Goal: Information Seeking & Learning: Learn about a topic

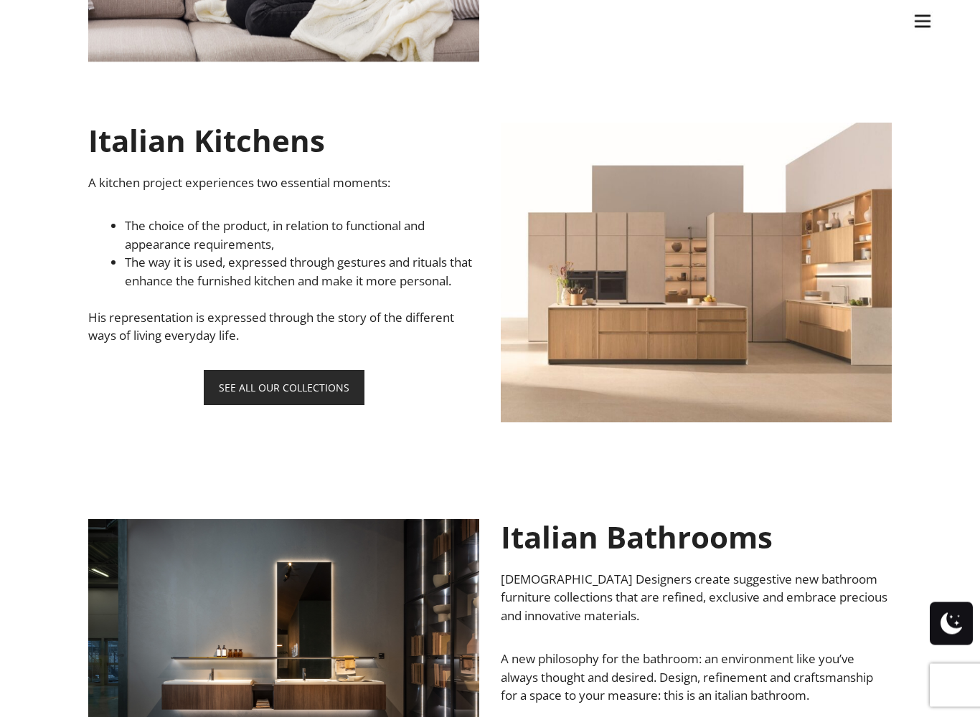
scroll to position [879, 0]
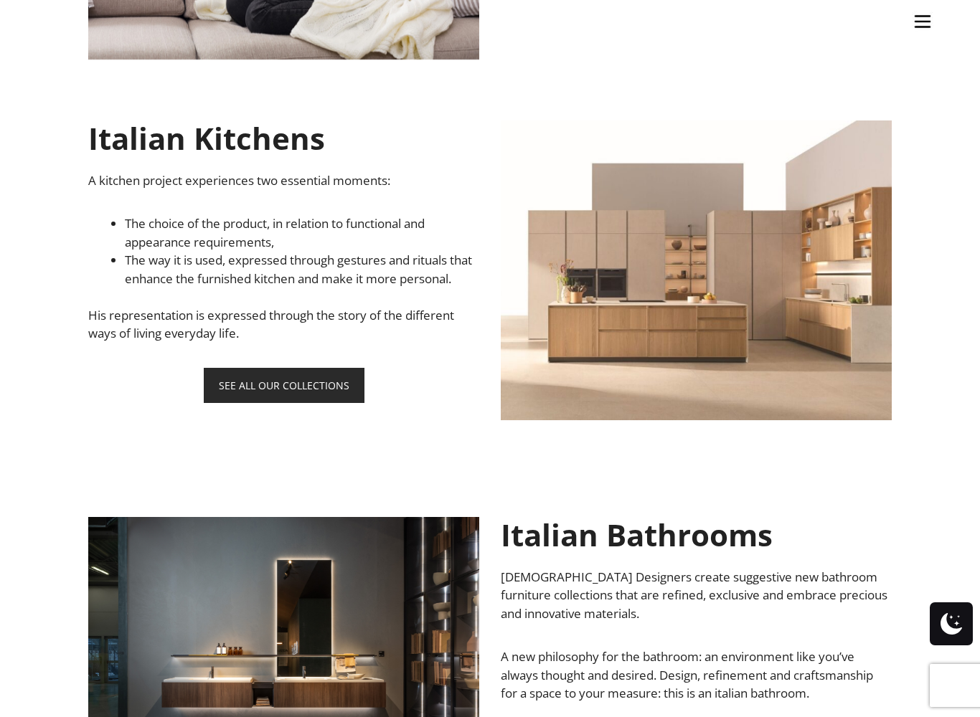
click at [323, 403] on link "SEE ALL OUR COLLECTIONS" at bounding box center [284, 385] width 161 height 35
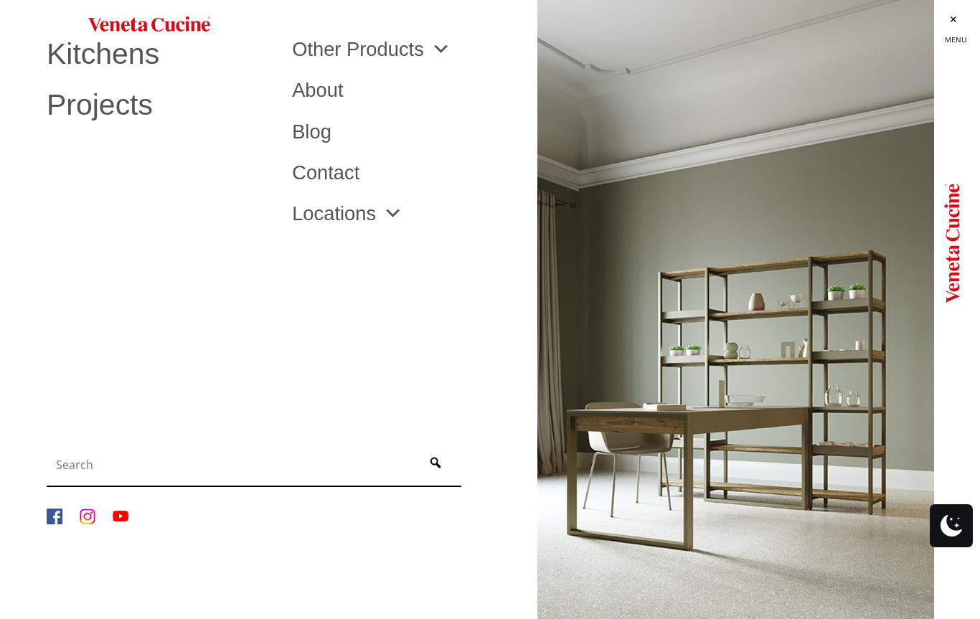
click at [326, 364] on ul "Kitchens Projects Other Products Bathrooms Closets Italian Doors About Blog Con…" at bounding box center [490, 309] width 980 height 619
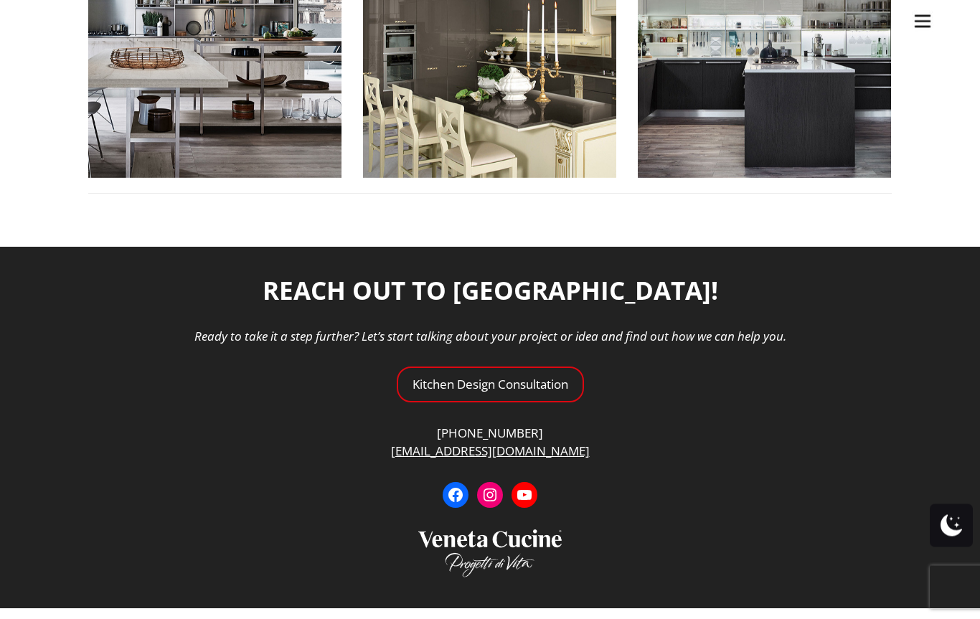
scroll to position [1947, 0]
click at [531, 365] on ul "Kitchens Projects Other Products Bathrooms Closets Italian Doors About Blog Con…" at bounding box center [490, 309] width 980 height 619
click at [524, 354] on ul "Kitchens Projects Other Products Bathrooms Closets Italian Doors About Blog Con…" at bounding box center [490, 309] width 980 height 619
click at [515, 363] on ul "Kitchens Projects Other Products Bathrooms Closets Italian Doors About Blog Con…" at bounding box center [490, 309] width 980 height 619
click at [521, 369] on ul "Kitchens Projects Other Products Bathrooms Closets Italian Doors About Blog Con…" at bounding box center [490, 309] width 980 height 619
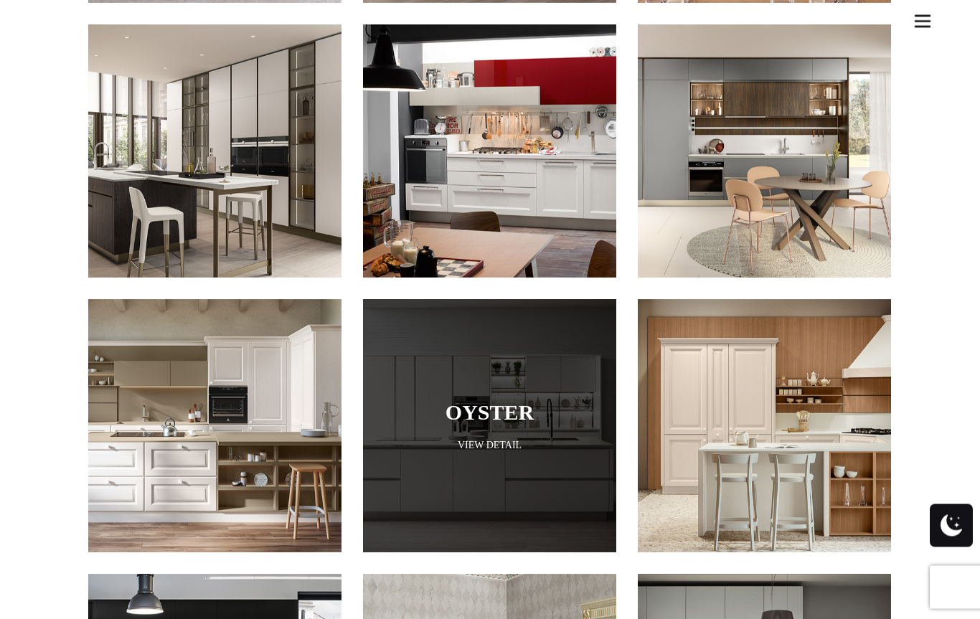
scroll to position [1287, 0]
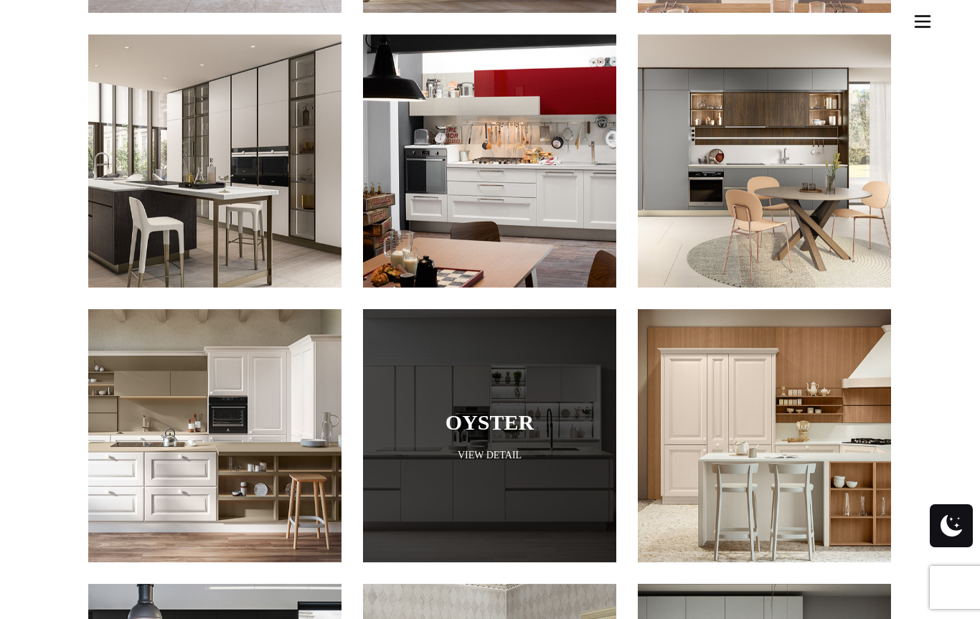
click at [514, 448] on link "View Detail" at bounding box center [489, 455] width 253 height 14
click at [497, 448] on link "View Detail" at bounding box center [489, 455] width 253 height 14
